Goal: Check status

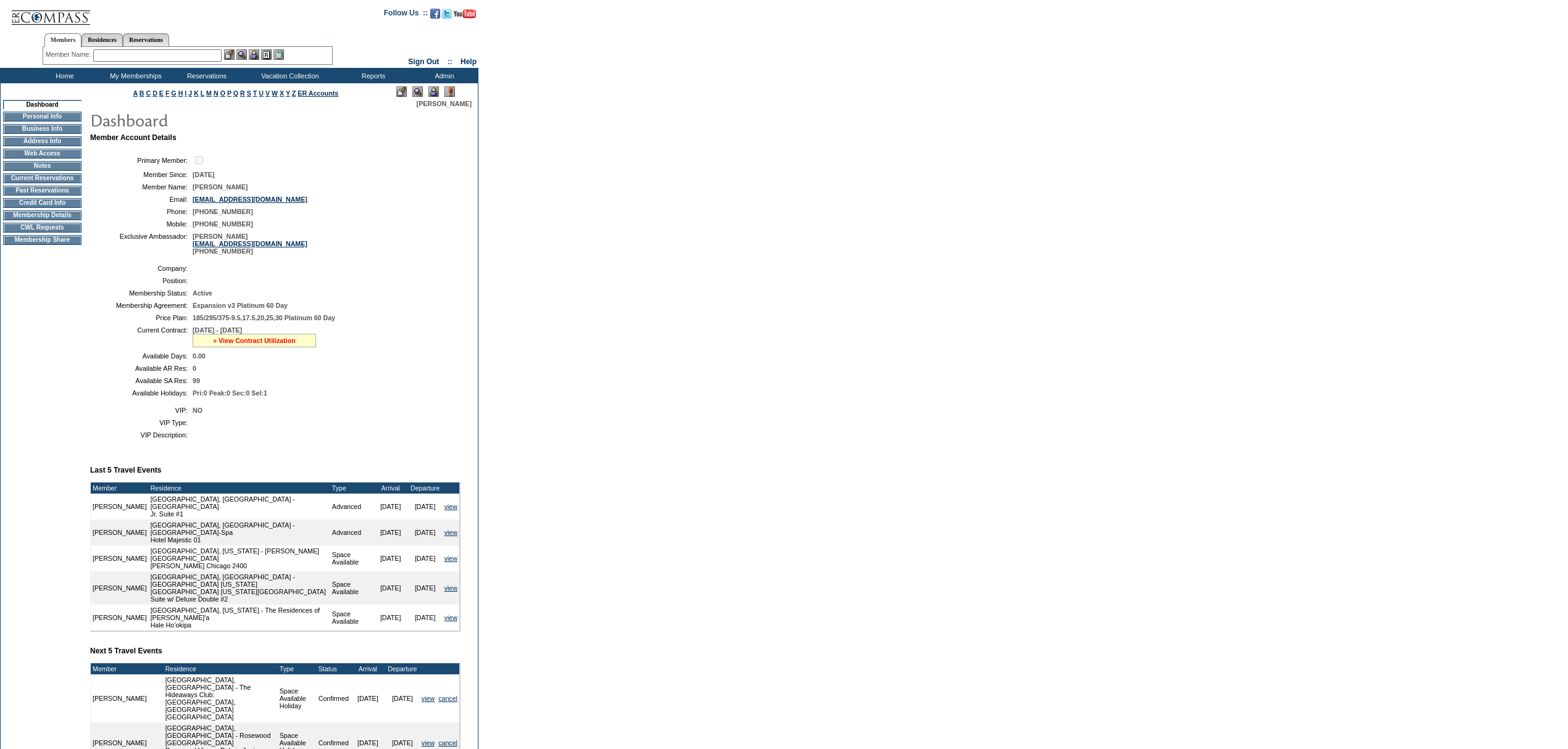
click at [267, 345] on link "» View Contract Utilization" at bounding box center [254, 341] width 83 height 8
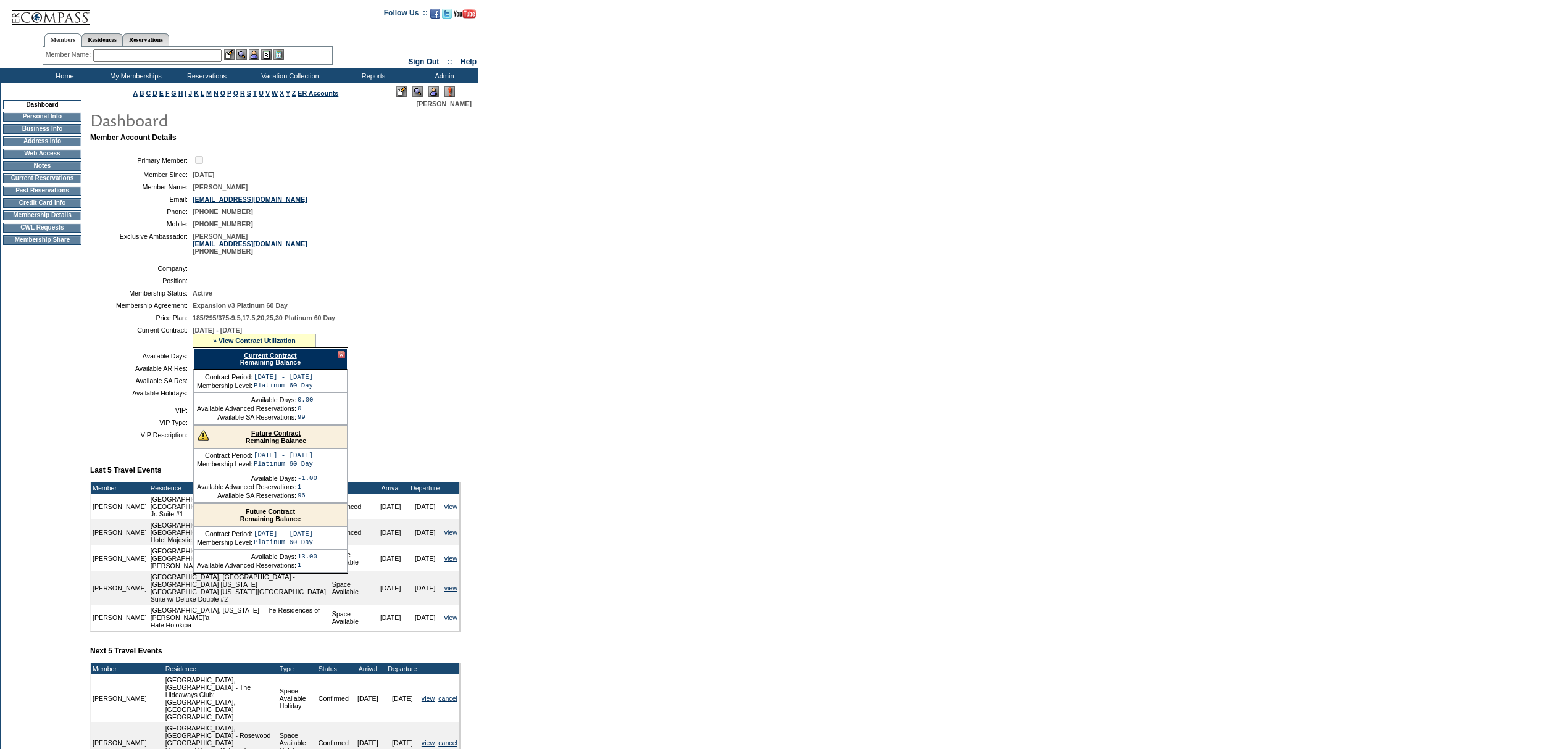
click at [272, 359] on link "Current Contract" at bounding box center [270, 356] width 52 height 8
click at [48, 75] on td "Home" at bounding box center [64, 76] width 71 height 15
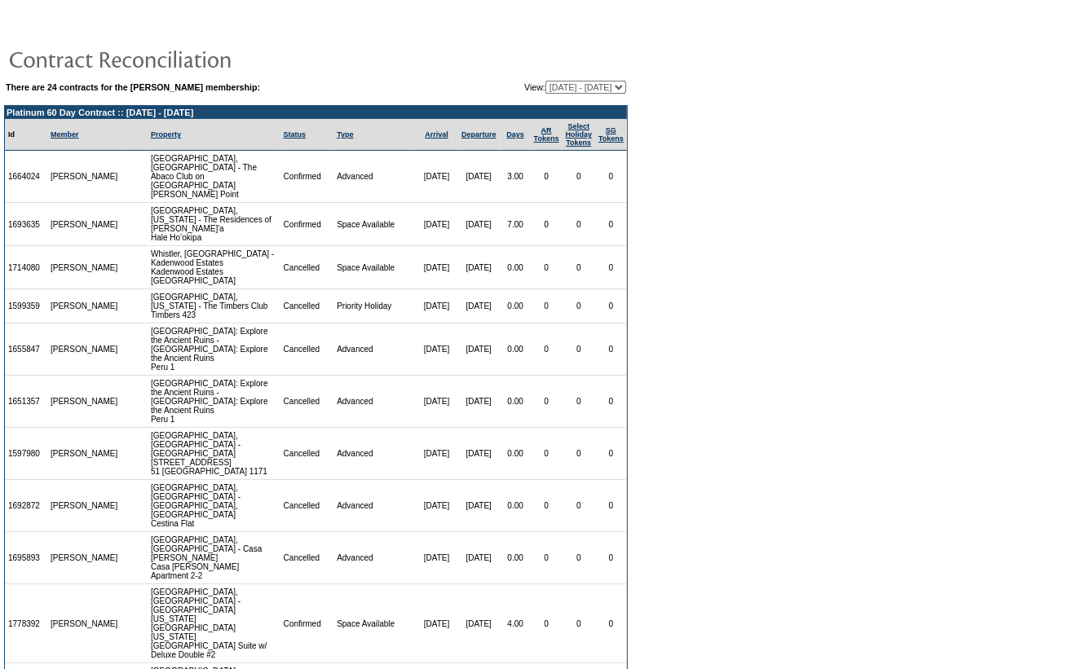
click at [556, 81] on select "[DATE] - [DATE] [DATE] - [DATE] [DATE] - [DATE] [DATE] - [DATE] [DATE] - [DATE]…" at bounding box center [585, 87] width 81 height 13
select select "129121"
click at [545, 81] on select "[DATE] - [DATE] [DATE] - [DATE] [DATE] - [DATE] [DATE] - [DATE] [DATE] - [DATE]…" at bounding box center [585, 87] width 81 height 13
